Goal: Information Seeking & Learning: Check status

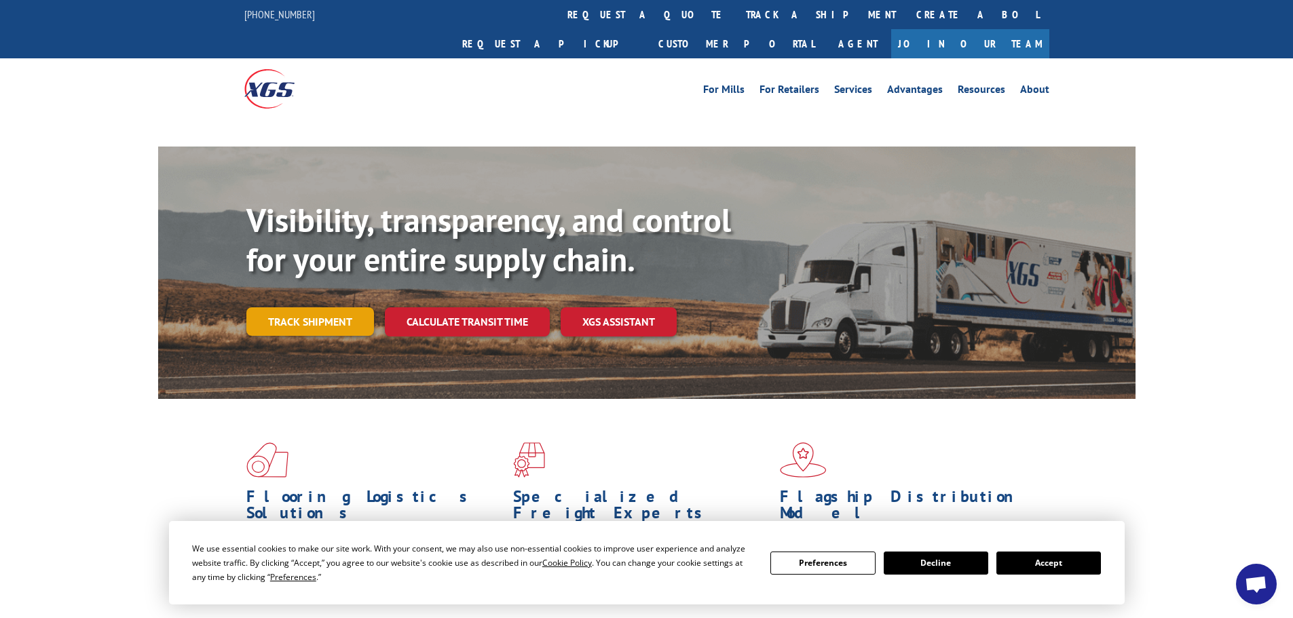
click at [307, 307] on link "Track shipment" at bounding box center [310, 321] width 128 height 29
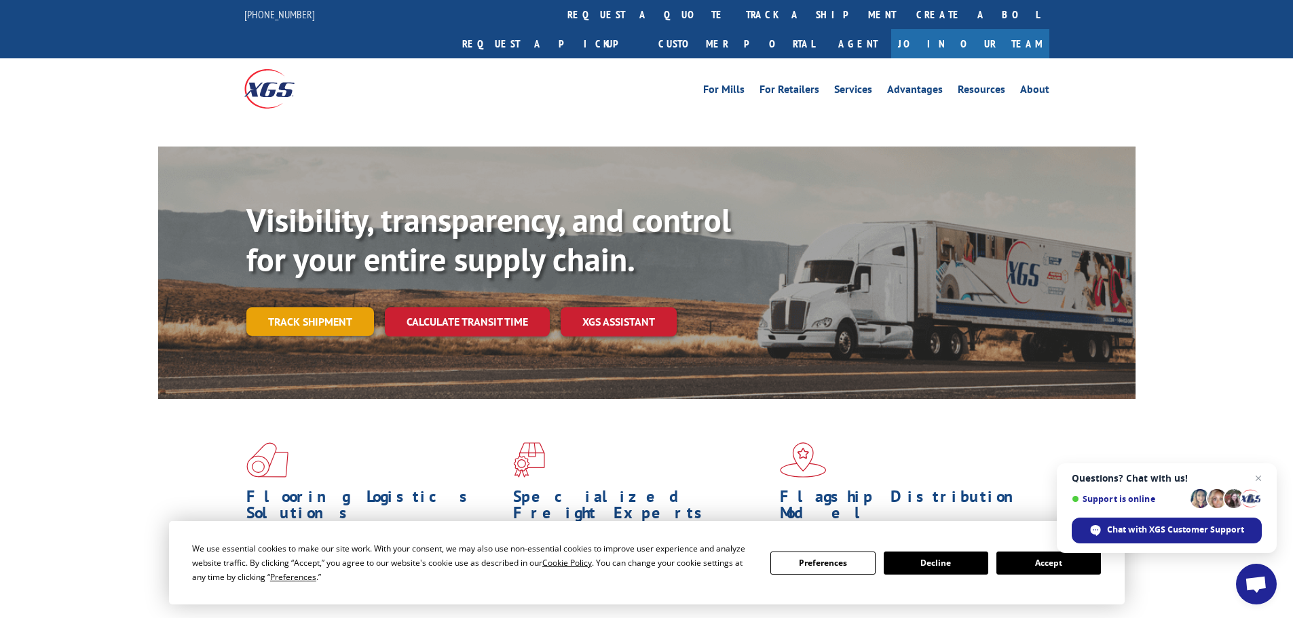
click at [298, 307] on link "Track shipment" at bounding box center [310, 321] width 128 height 29
click at [334, 307] on link "Track shipment" at bounding box center [310, 321] width 128 height 29
click at [331, 307] on link "Track shipment" at bounding box center [310, 321] width 128 height 29
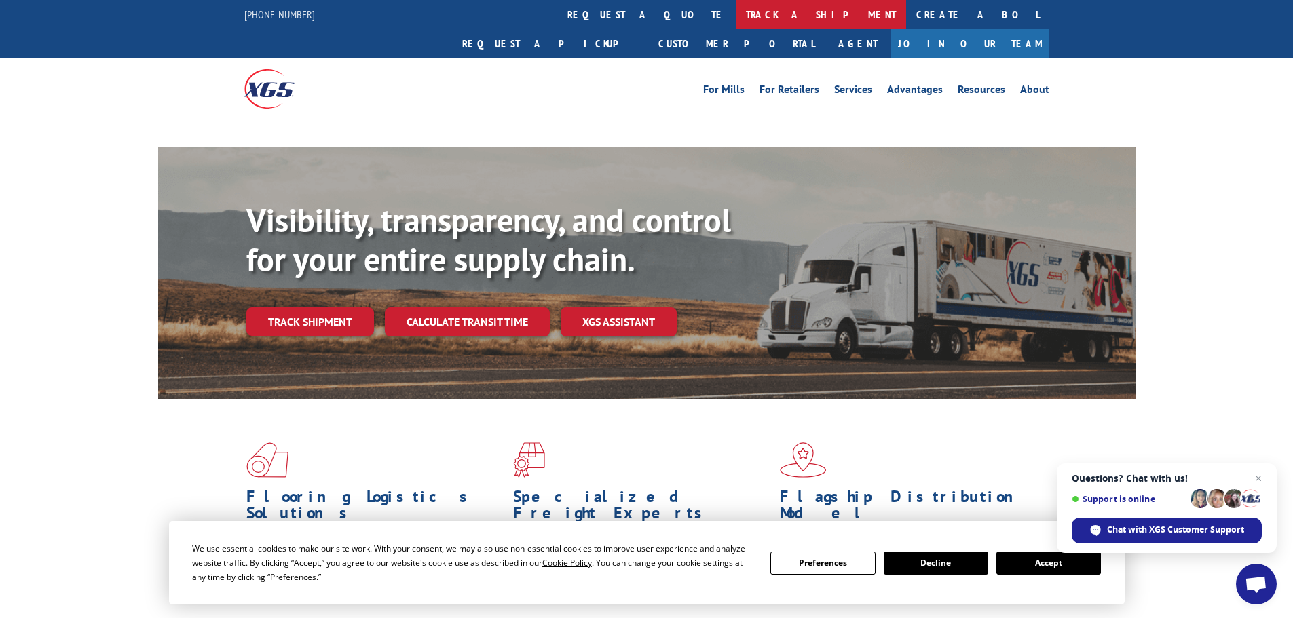
click at [736, 14] on link "track a shipment" at bounding box center [821, 14] width 170 height 29
click at [1262, 478] on span "Close chat" at bounding box center [1258, 478] width 17 height 17
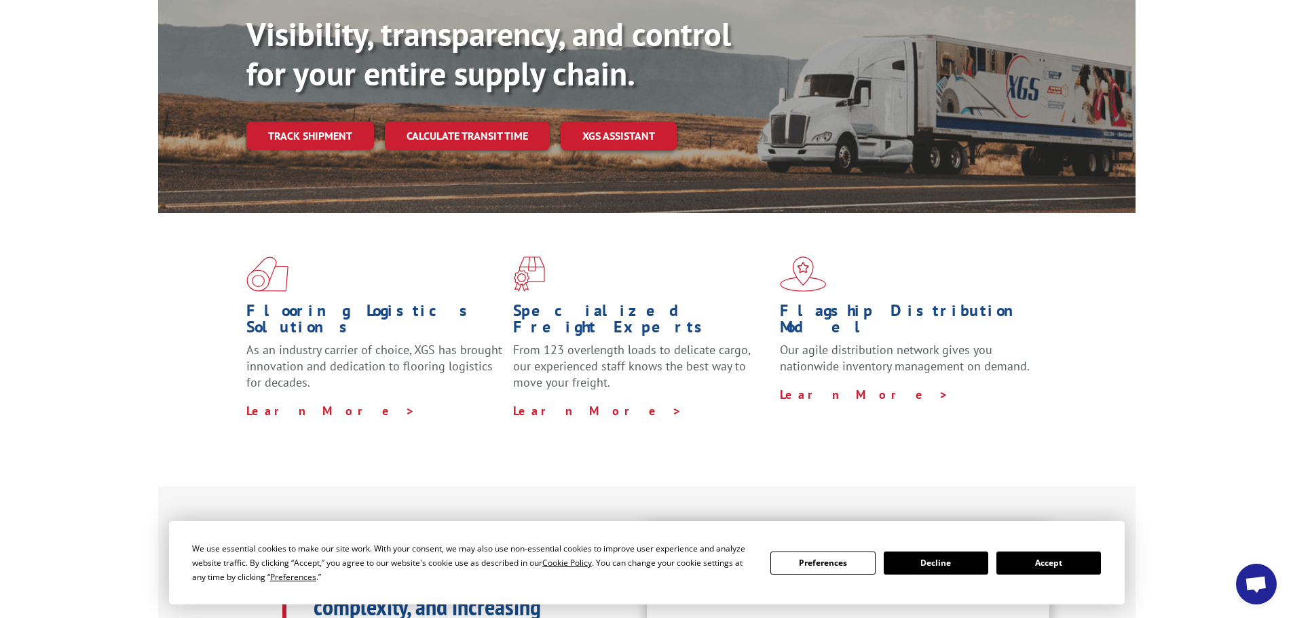
scroll to position [271, 0]
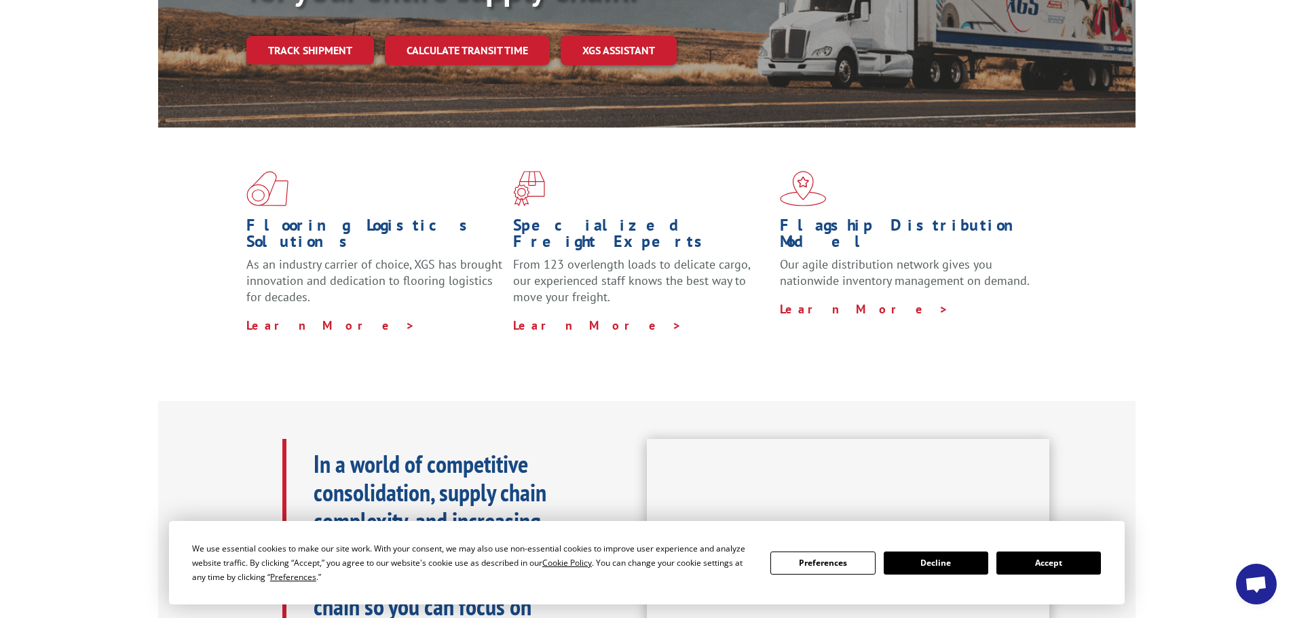
click at [1041, 565] on button "Accept" at bounding box center [1048, 563] width 105 height 23
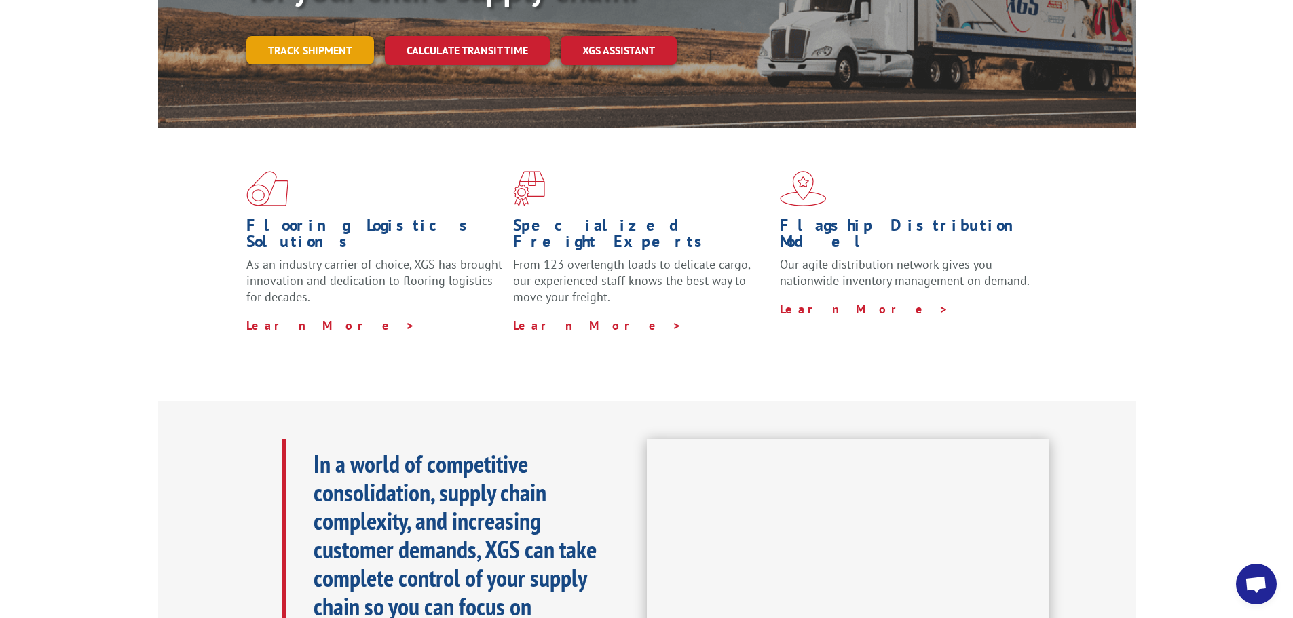
click at [325, 36] on link "Track shipment" at bounding box center [310, 50] width 128 height 29
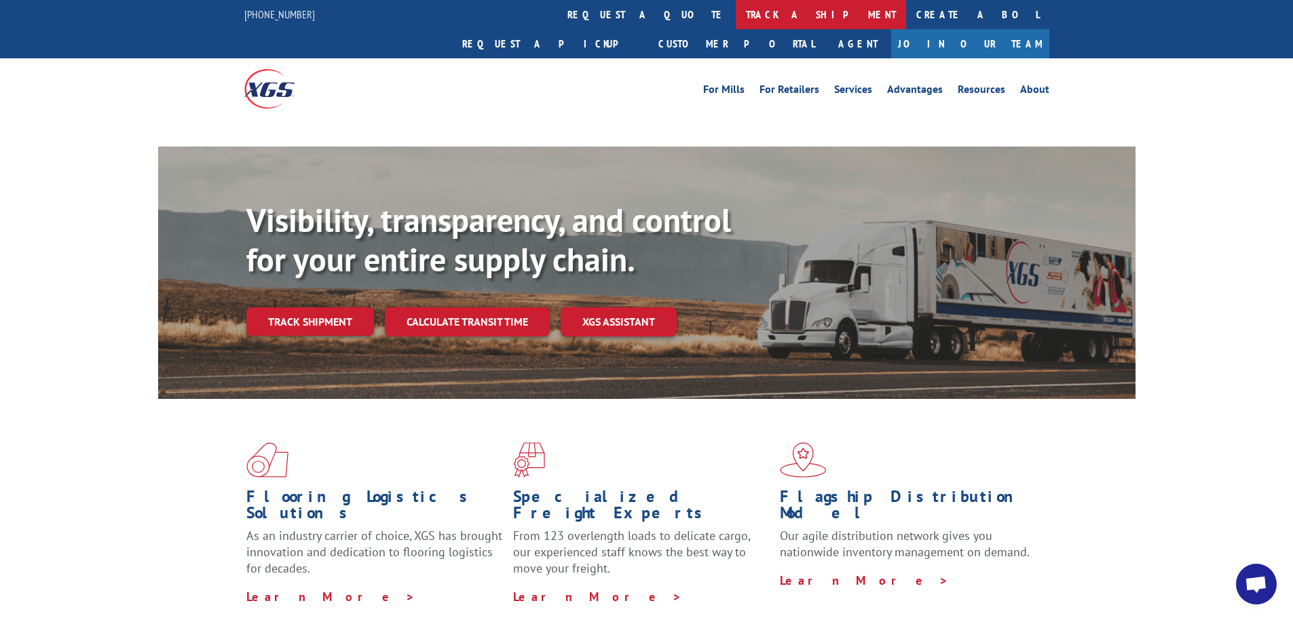
click at [736, 17] on link "track a shipment" at bounding box center [821, 14] width 170 height 29
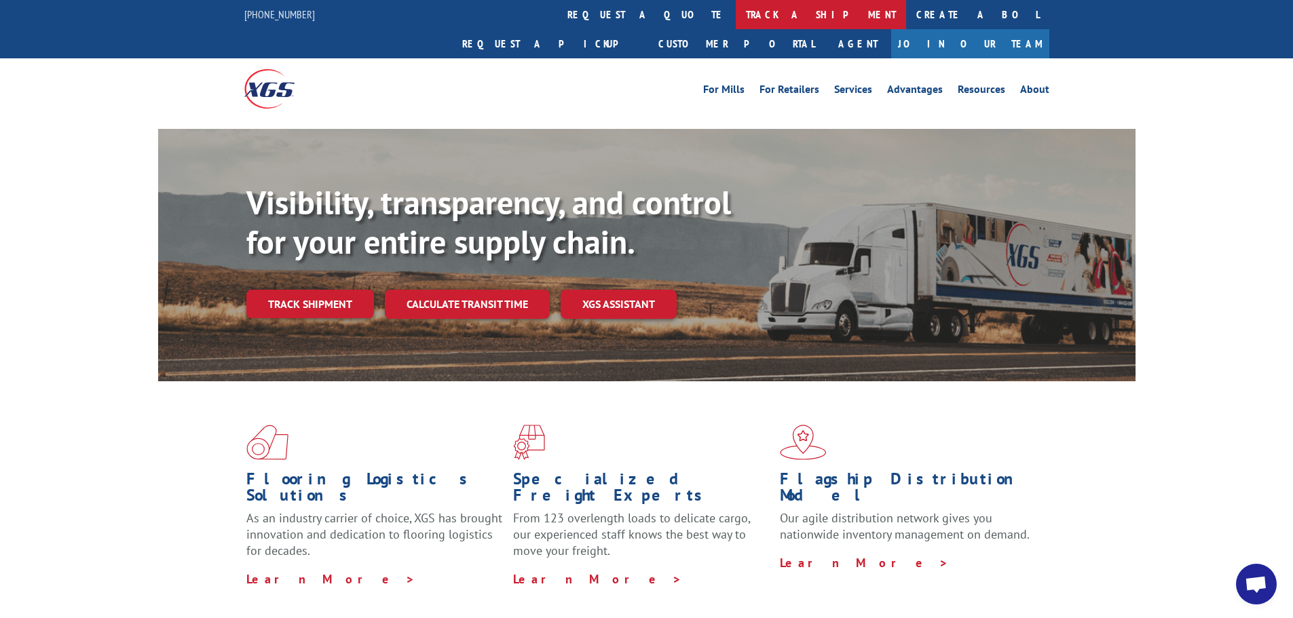
drag, startPoint x: 581, startPoint y: 21, endPoint x: 596, endPoint y: 10, distance: 18.9
click at [736, 10] on link "track a shipment" at bounding box center [821, 14] width 170 height 29
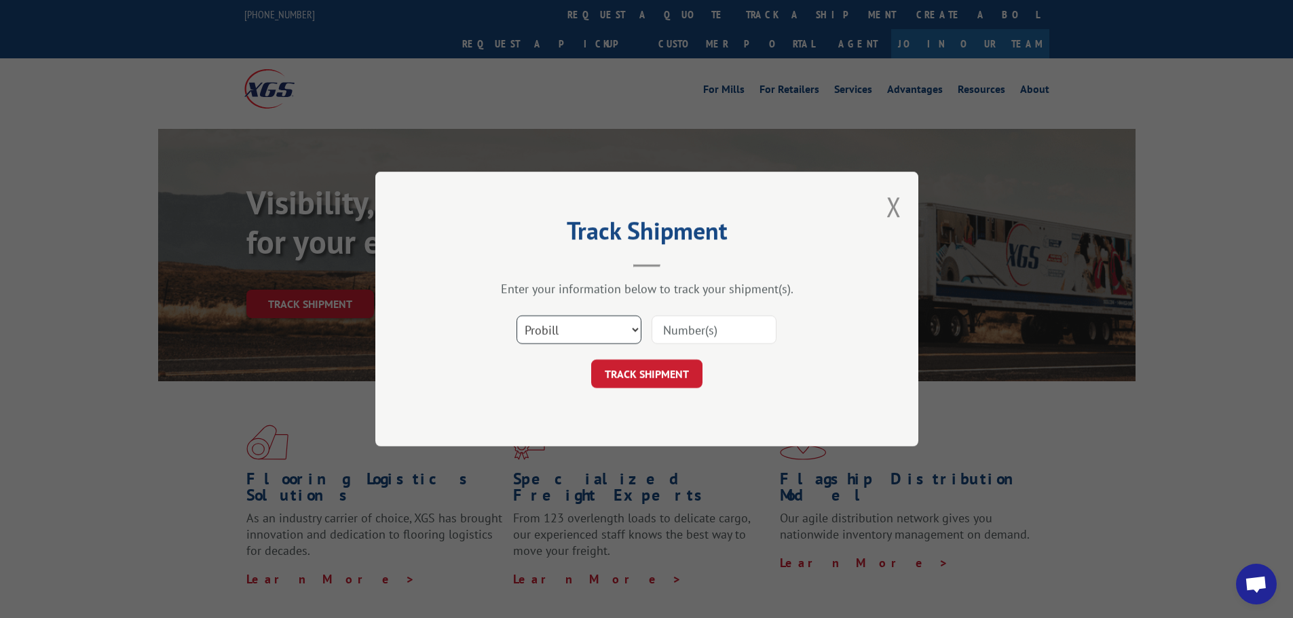
click at [589, 334] on select "Select category... Probill BOL PO" at bounding box center [579, 330] width 125 height 29
select select "bol"
click at [517, 316] on select "Select category... Probill BOL PO" at bounding box center [579, 330] width 125 height 29
click at [713, 326] on input at bounding box center [714, 330] width 125 height 29
paste input "6970339"
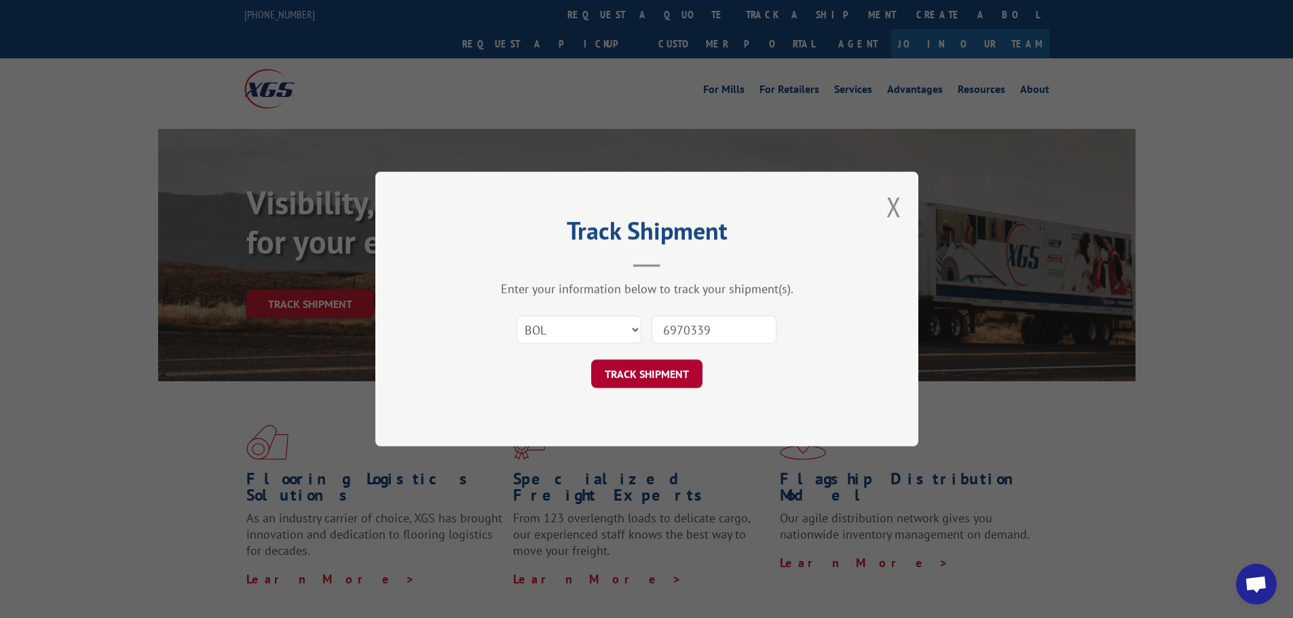
type input "6970339"
click at [618, 374] on button "TRACK SHIPMENT" at bounding box center [646, 374] width 111 height 29
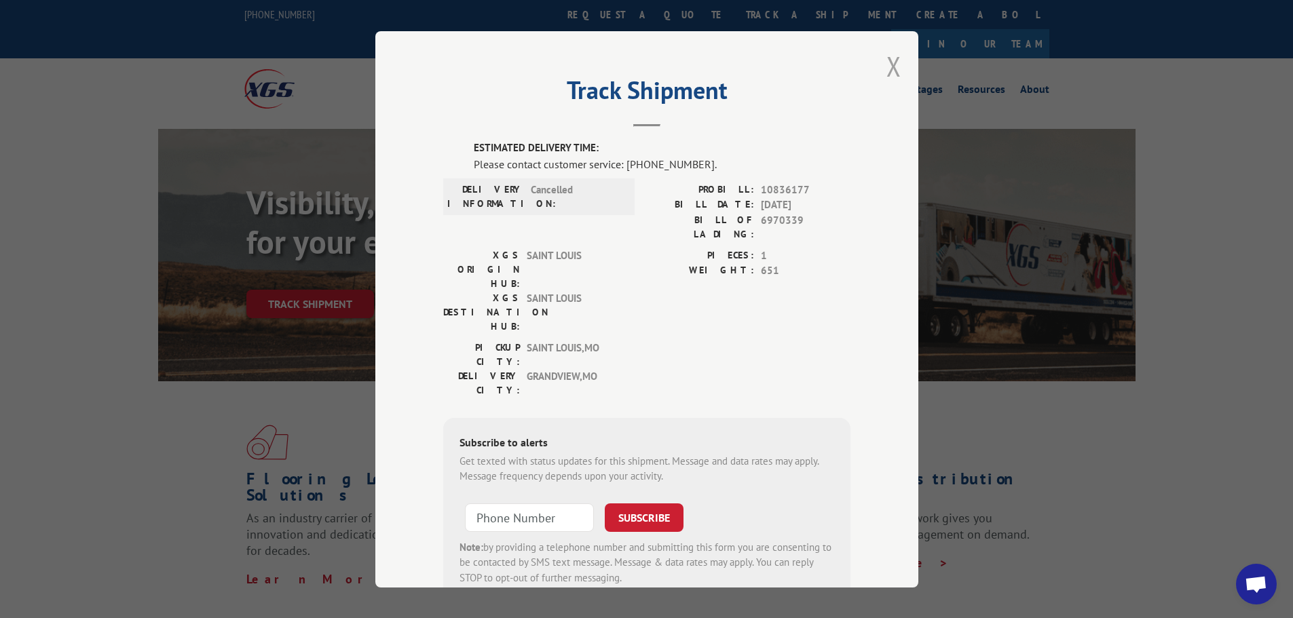
click at [889, 63] on button "Close modal" at bounding box center [893, 66] width 15 height 36
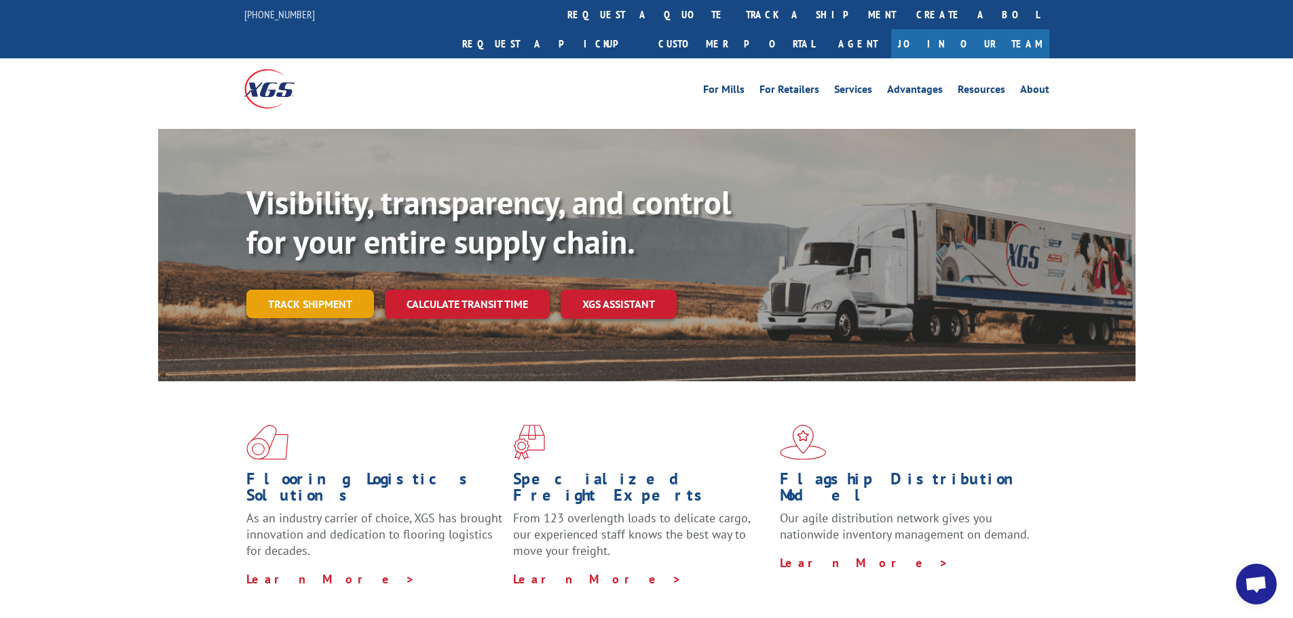
click at [310, 290] on link "Track shipment" at bounding box center [310, 304] width 128 height 29
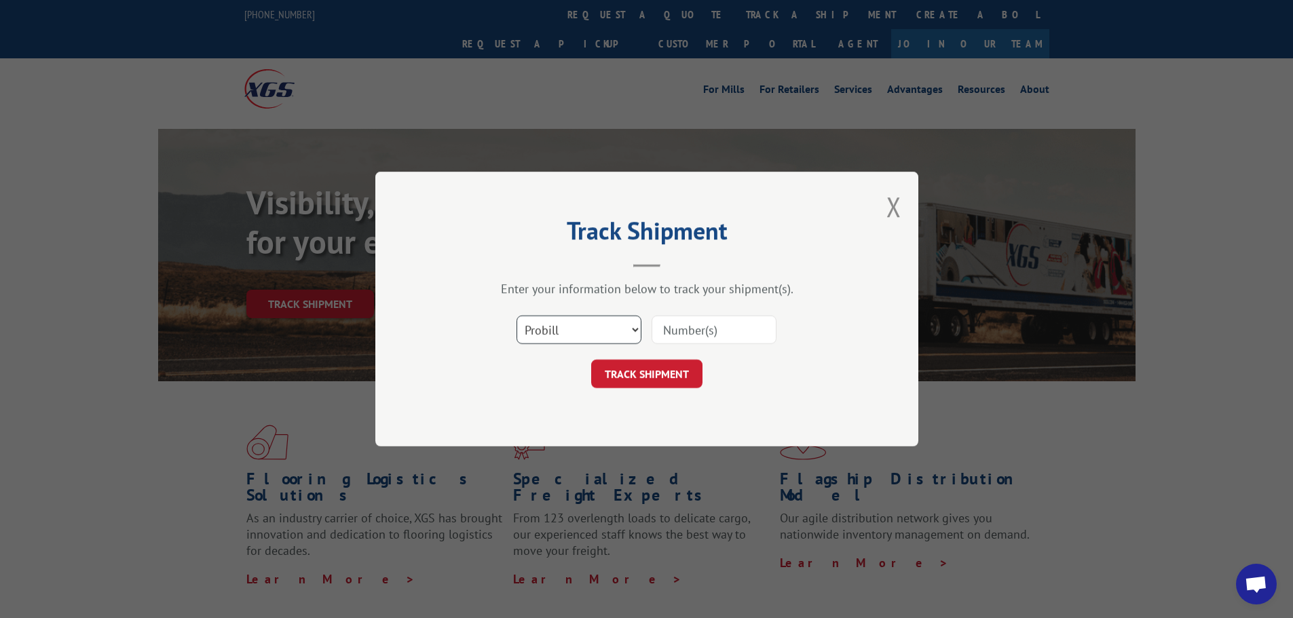
click at [560, 326] on select "Select category... Probill BOL PO" at bounding box center [579, 330] width 125 height 29
select select "bol"
click at [517, 316] on select "Select category... Probill BOL PO" at bounding box center [579, 330] width 125 height 29
click at [668, 335] on input at bounding box center [714, 330] width 125 height 29
drag, startPoint x: 670, startPoint y: 335, endPoint x: 629, endPoint y: 329, distance: 41.1
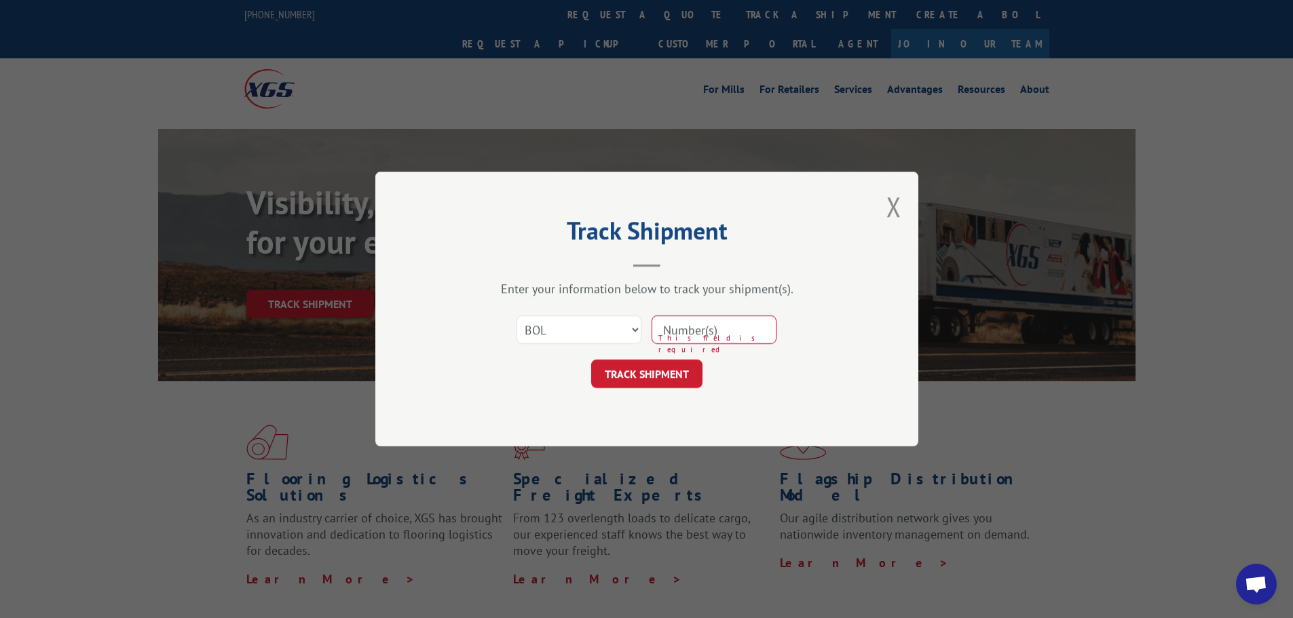
drag, startPoint x: 629, startPoint y: 329, endPoint x: 494, endPoint y: 222, distance: 172.5
click at [497, 223] on h2 "Track Shipment" at bounding box center [646, 234] width 407 height 26
click at [662, 331] on input at bounding box center [714, 330] width 125 height 29
paste input "6970339"
type input "6970339"
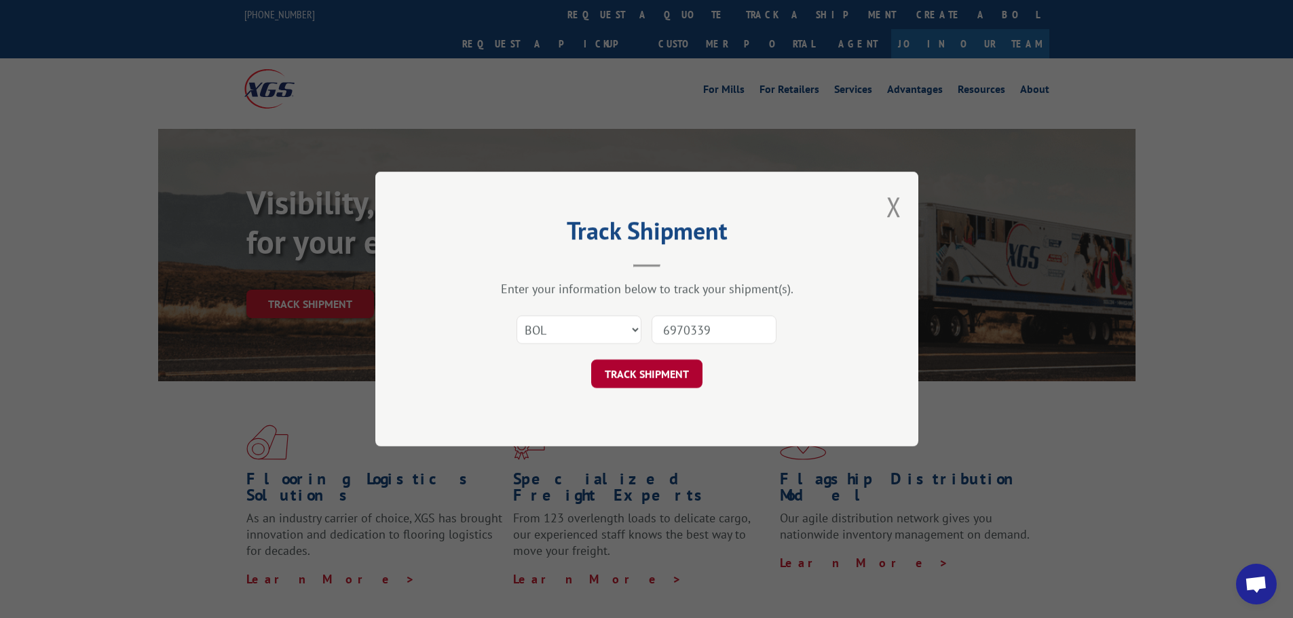
click at [622, 377] on button "TRACK SHIPMENT" at bounding box center [646, 374] width 111 height 29
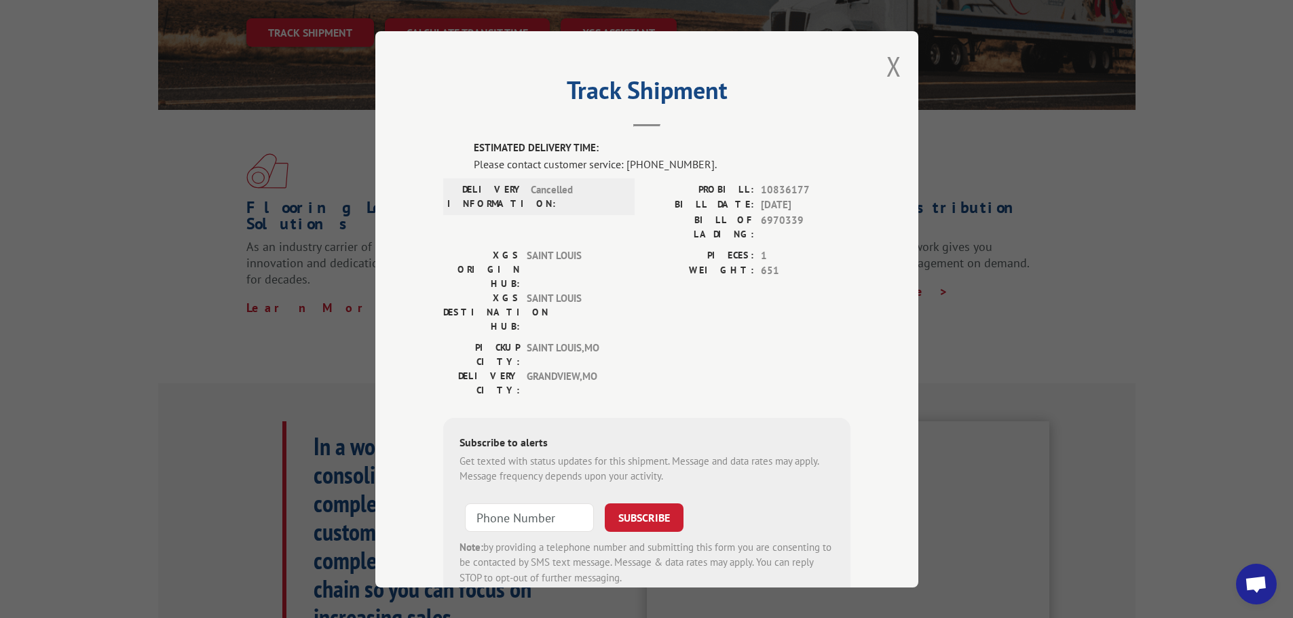
click at [886, 67] on button "Close modal" at bounding box center [893, 66] width 15 height 36
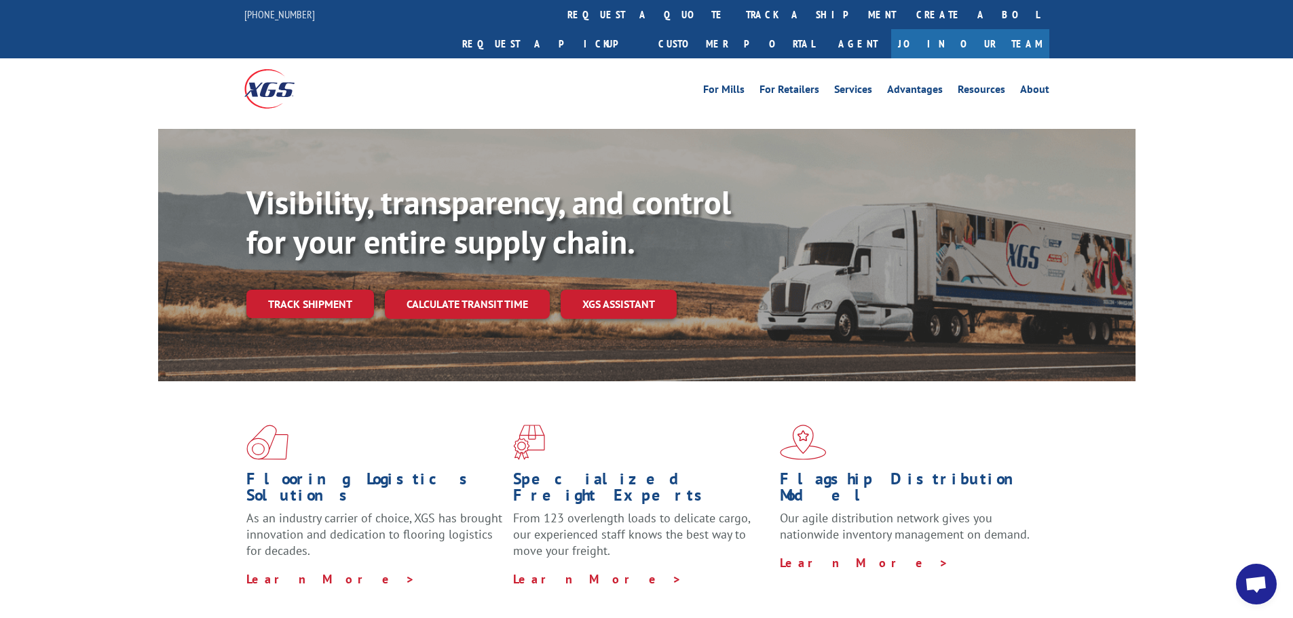
click at [434, 73] on div at bounding box center [345, 88] width 202 height 60
